Goal: Task Accomplishment & Management: Manage account settings

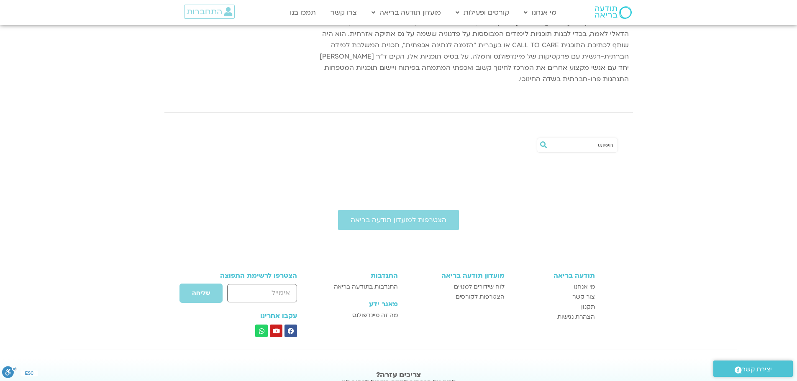
scroll to position [167, 0]
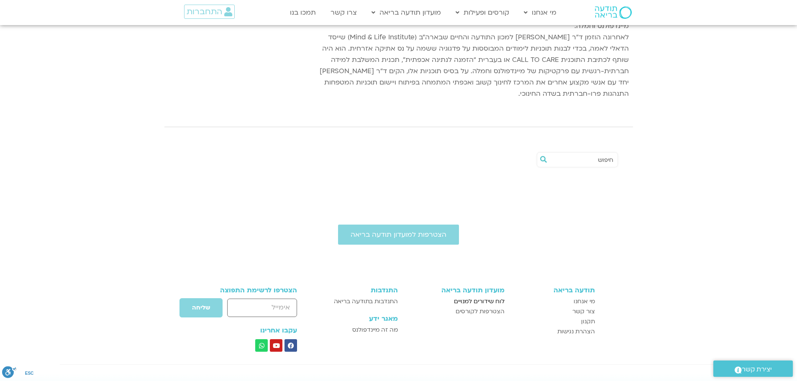
click at [483, 297] on span "לוח שידורים למנויים" at bounding box center [479, 302] width 51 height 10
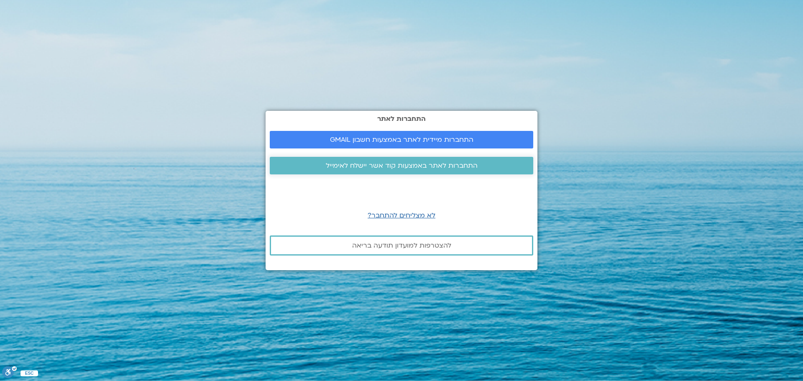
click at [466, 164] on span "התחברות לאתר באמצעות קוד אשר יישלח לאימייל" at bounding box center [402, 166] width 152 height 8
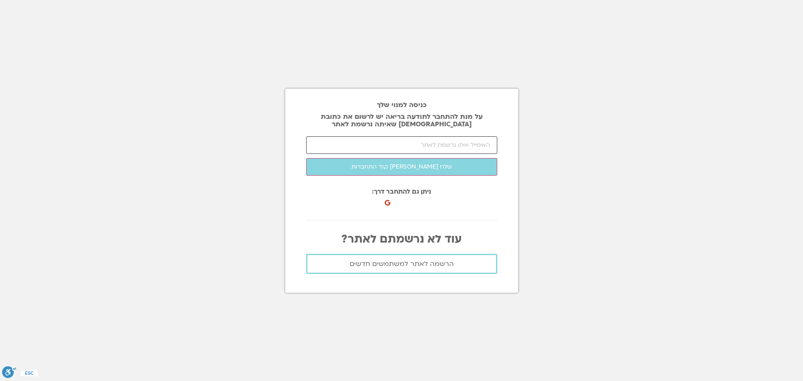
click at [485, 143] on input "email" at bounding box center [401, 145] width 191 height 18
type input "royof@walla.com"
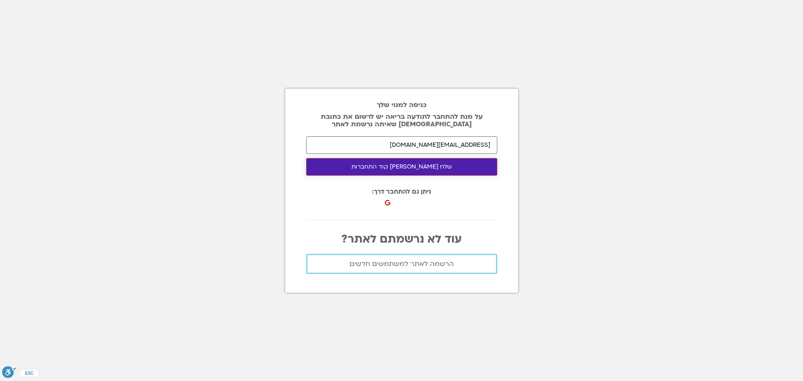
click at [430, 165] on button "שלח לי קוד התחברות" at bounding box center [401, 167] width 191 height 18
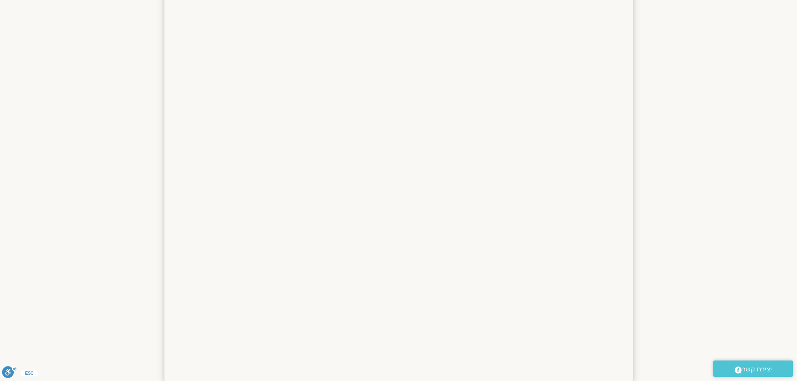
scroll to position [357, 0]
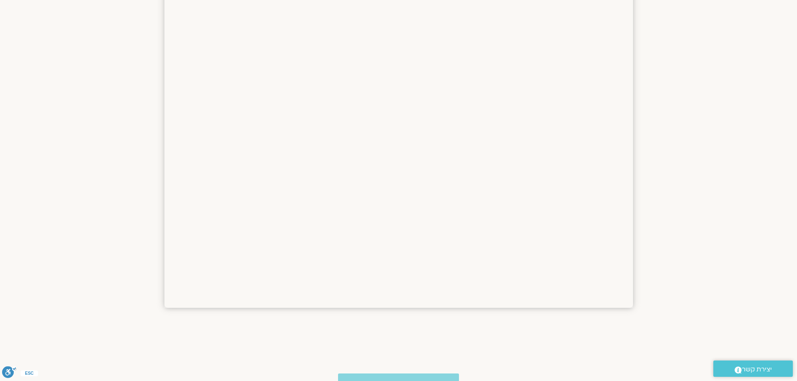
scroll to position [627, 0]
